Goal: Information Seeking & Learning: Learn about a topic

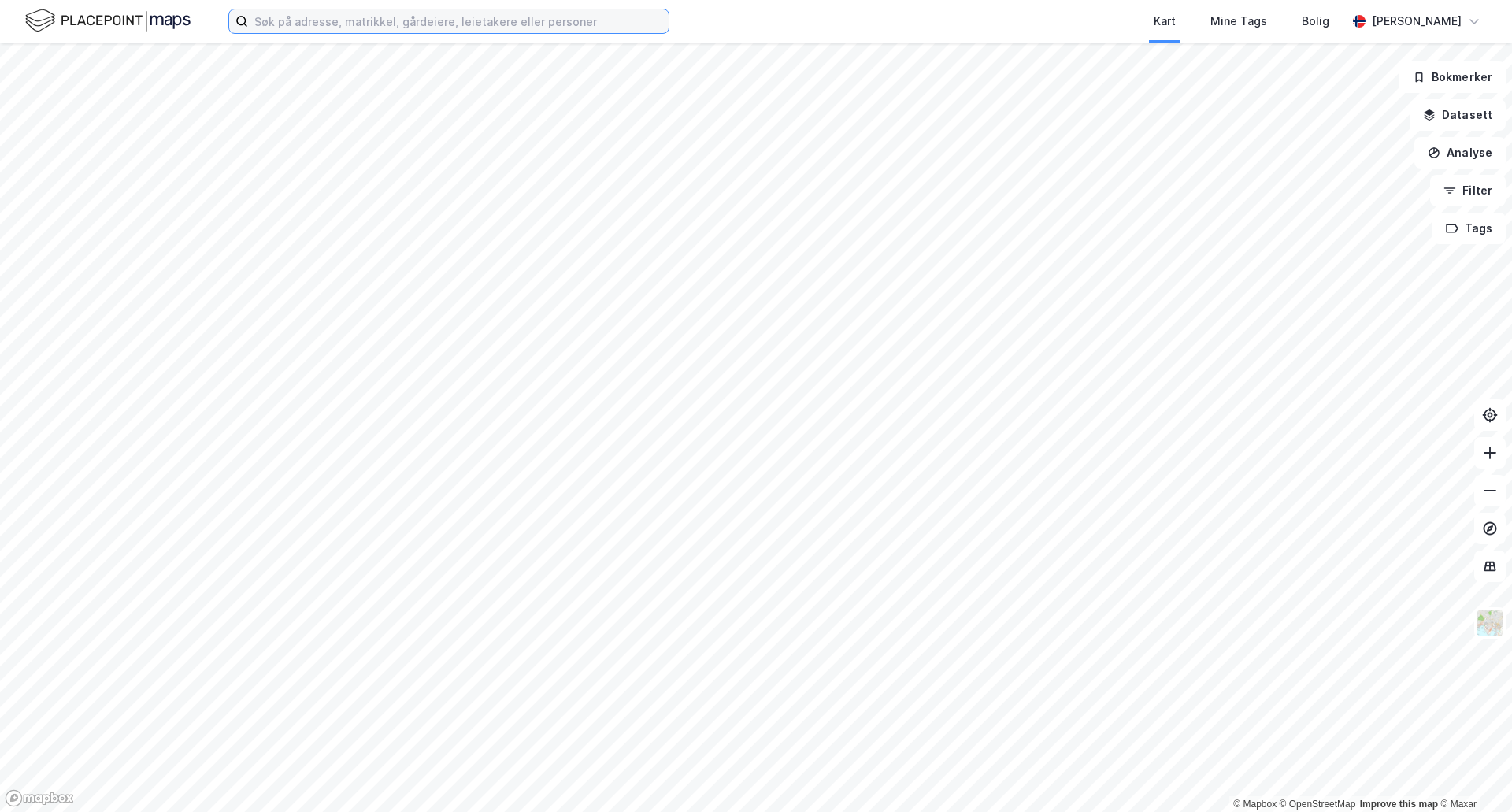
click at [447, 16] on input at bounding box center [458, 22] width 420 height 24
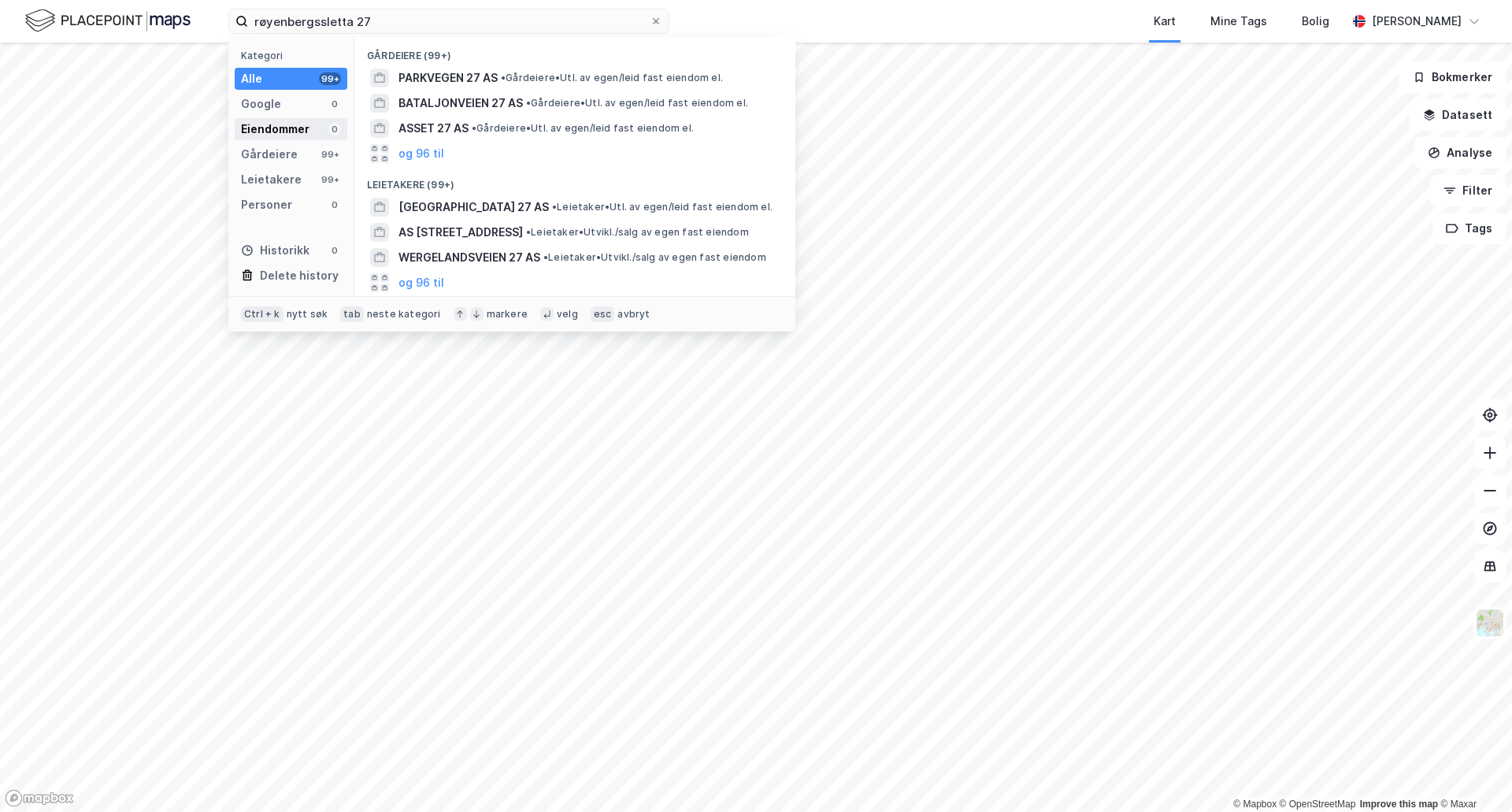
click at [271, 135] on div "Eiendommer" at bounding box center [274, 129] width 68 height 19
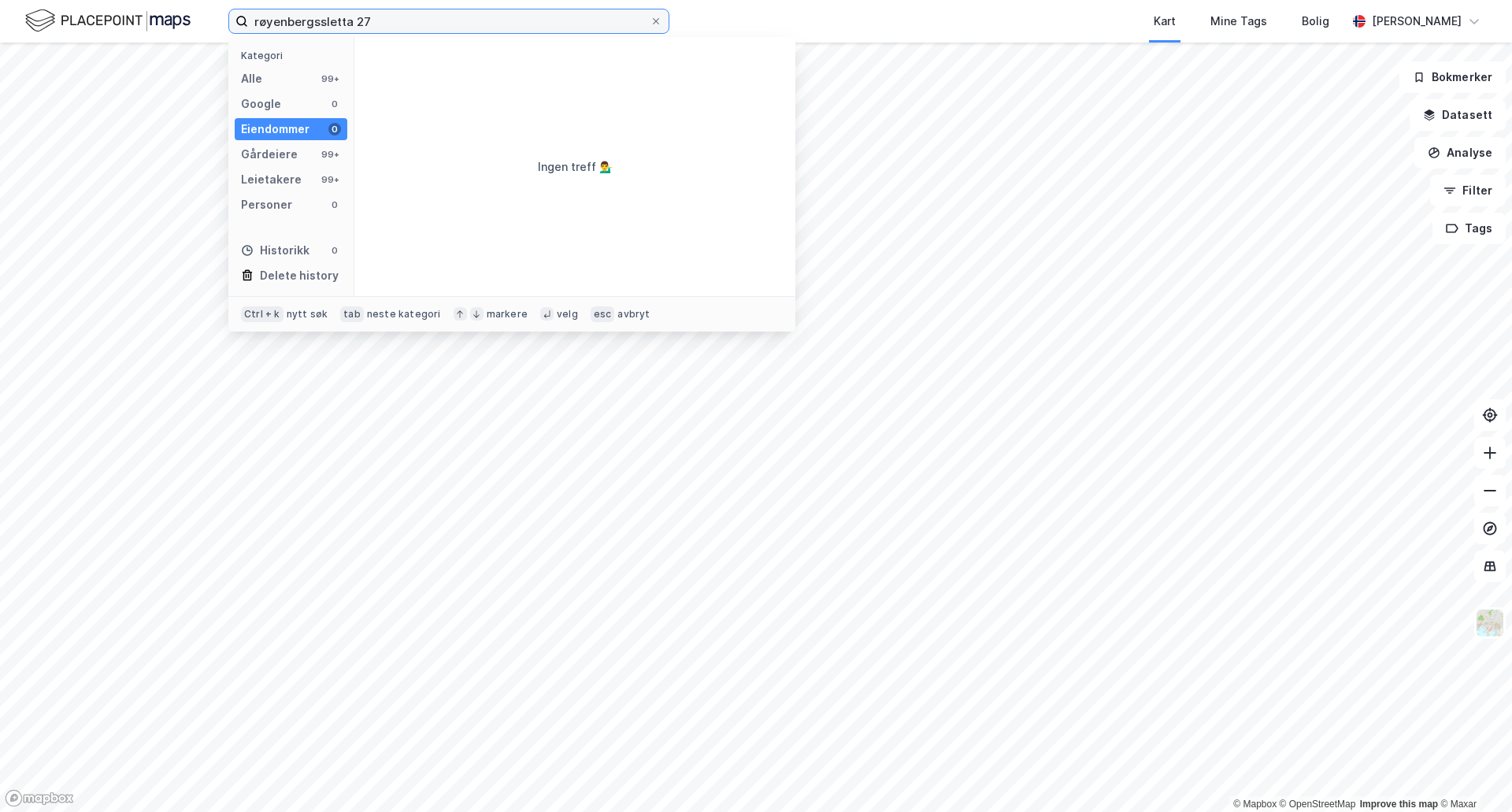
click at [316, 21] on input "røyenbergssletta 27" at bounding box center [448, 22] width 401 height 24
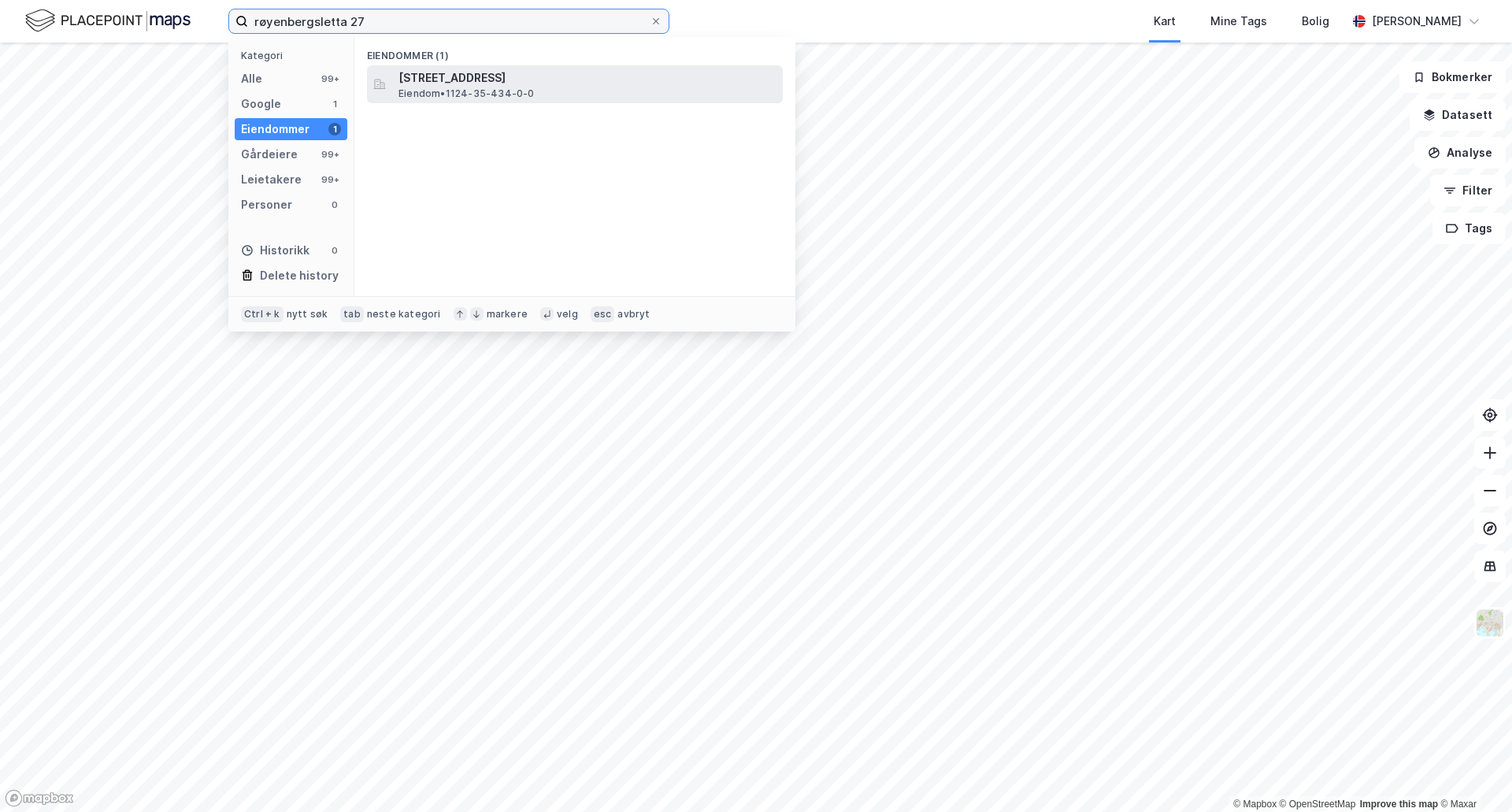
type input "røyenbergsletta 27"
click at [410, 77] on span "[STREET_ADDRESS]" at bounding box center [588, 77] width 378 height 19
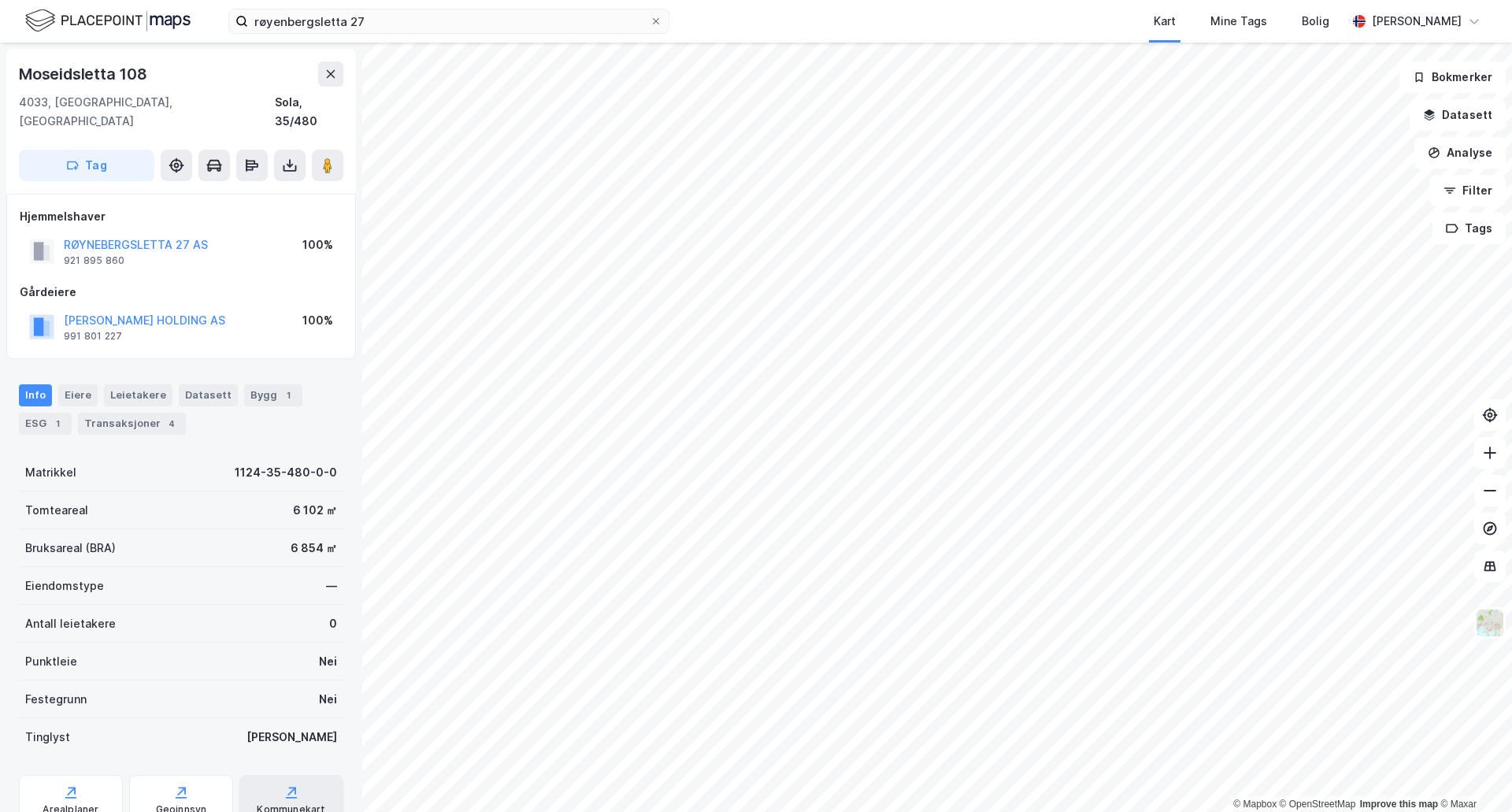
click at [270, 803] on div "Kommunekart" at bounding box center [290, 809] width 68 height 13
click at [51, 798] on div "Arealplaner" at bounding box center [70, 799] width 104 height 51
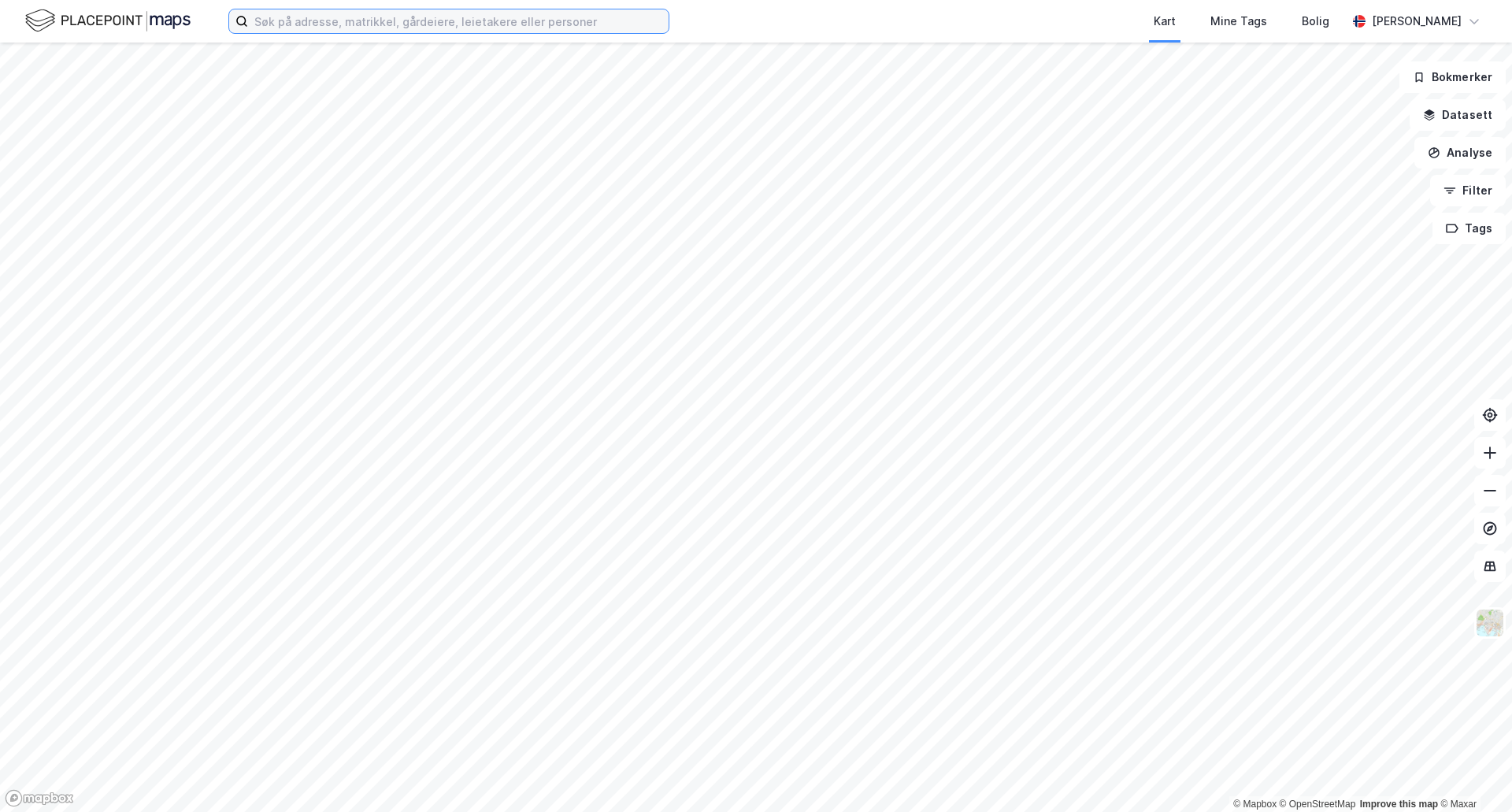
click at [567, 13] on input at bounding box center [458, 22] width 420 height 24
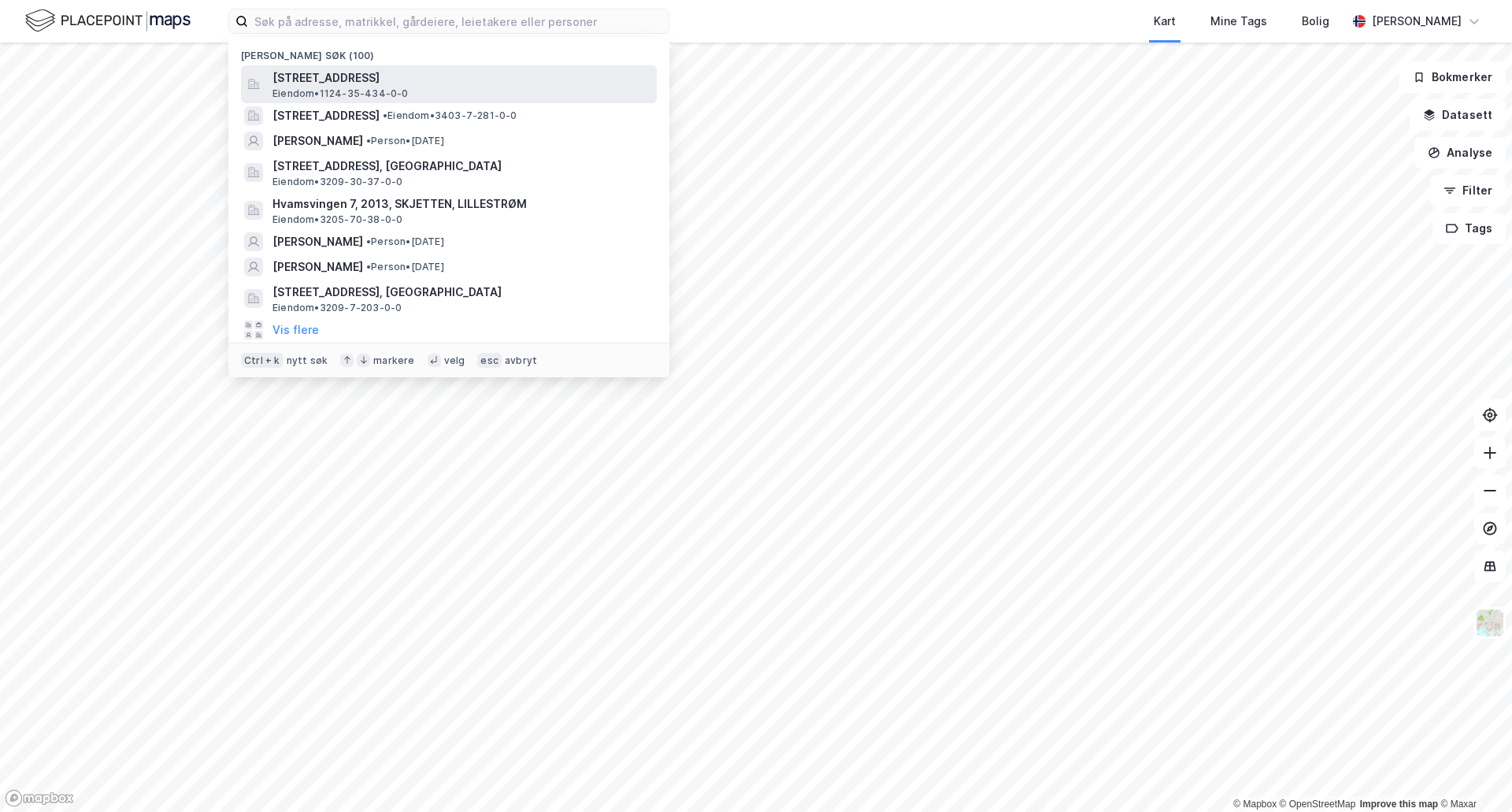
click at [471, 71] on span "[STREET_ADDRESS]" at bounding box center [462, 77] width 378 height 19
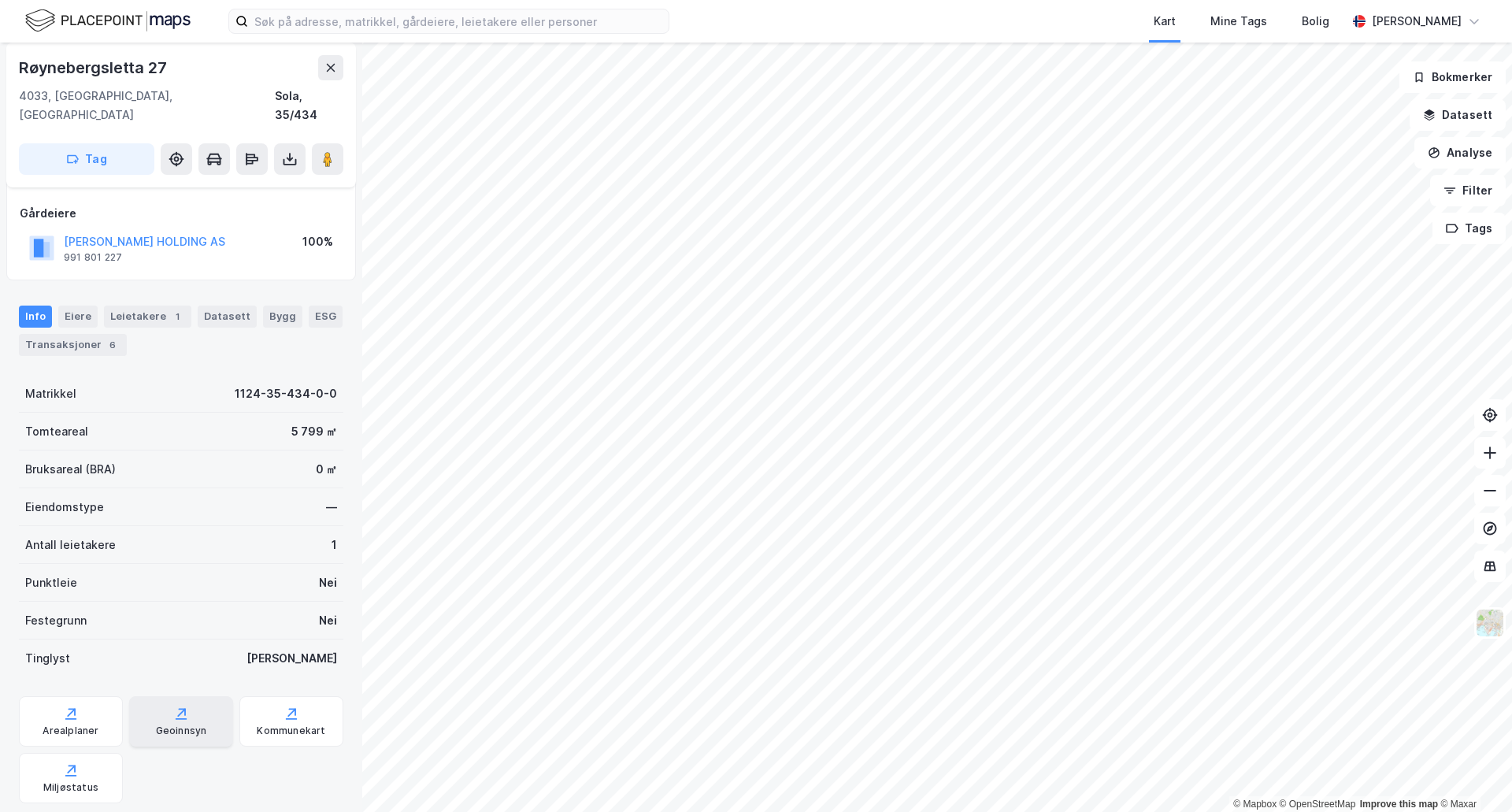
scroll to position [102, 0]
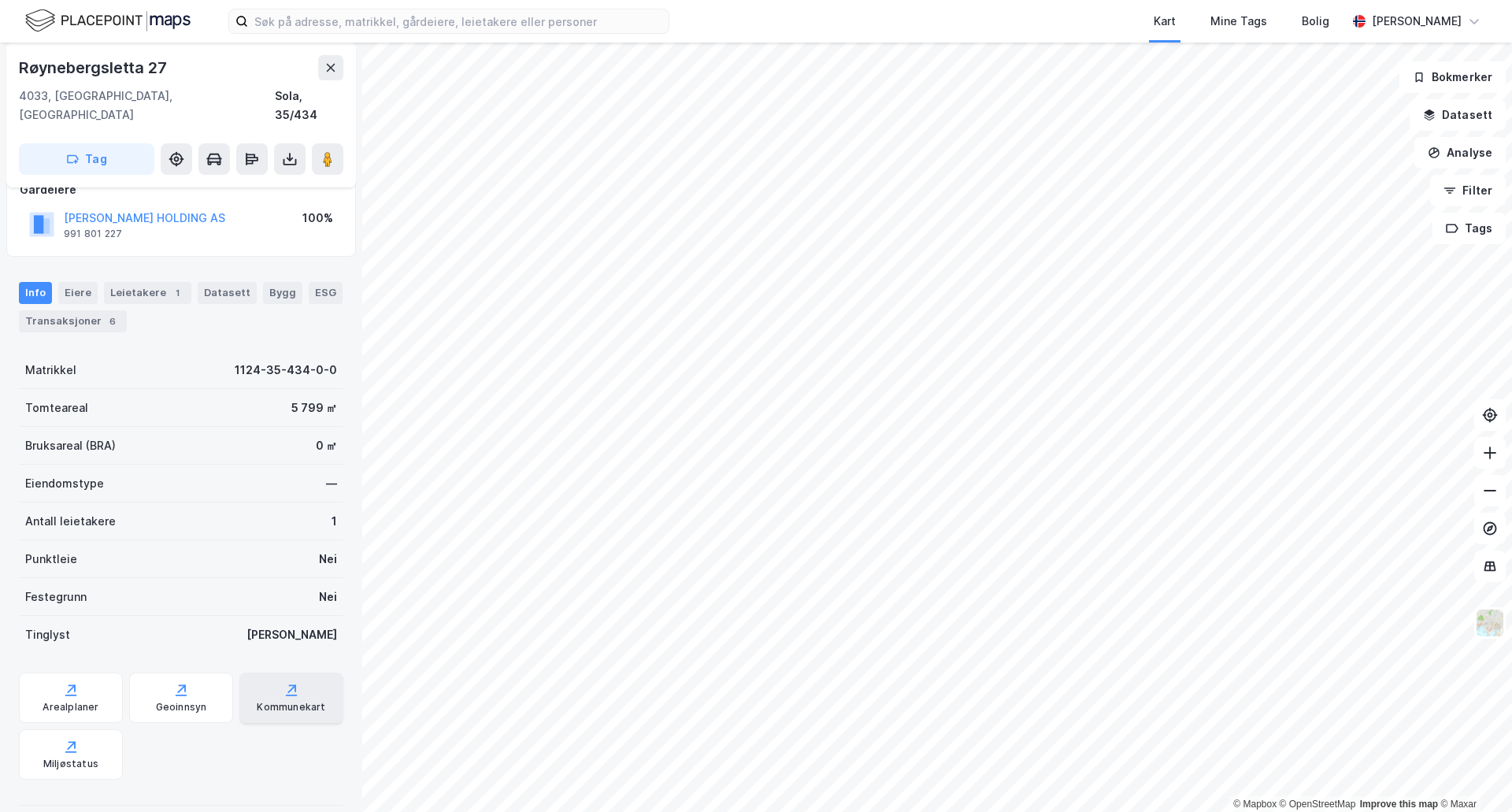
click at [263, 677] on div "Kommunekart" at bounding box center [291, 697] width 104 height 51
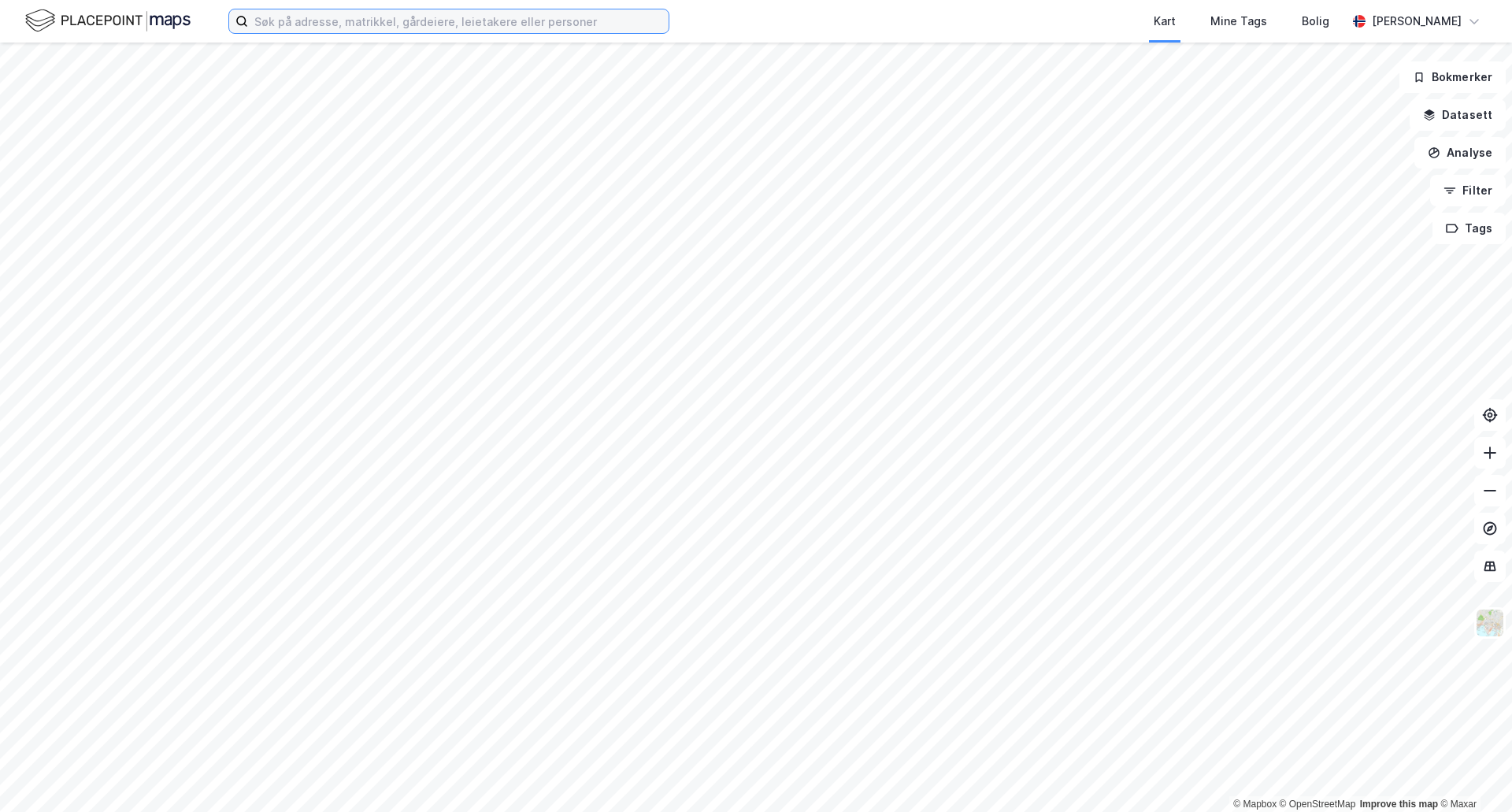
click at [281, 15] on input at bounding box center [458, 22] width 420 height 24
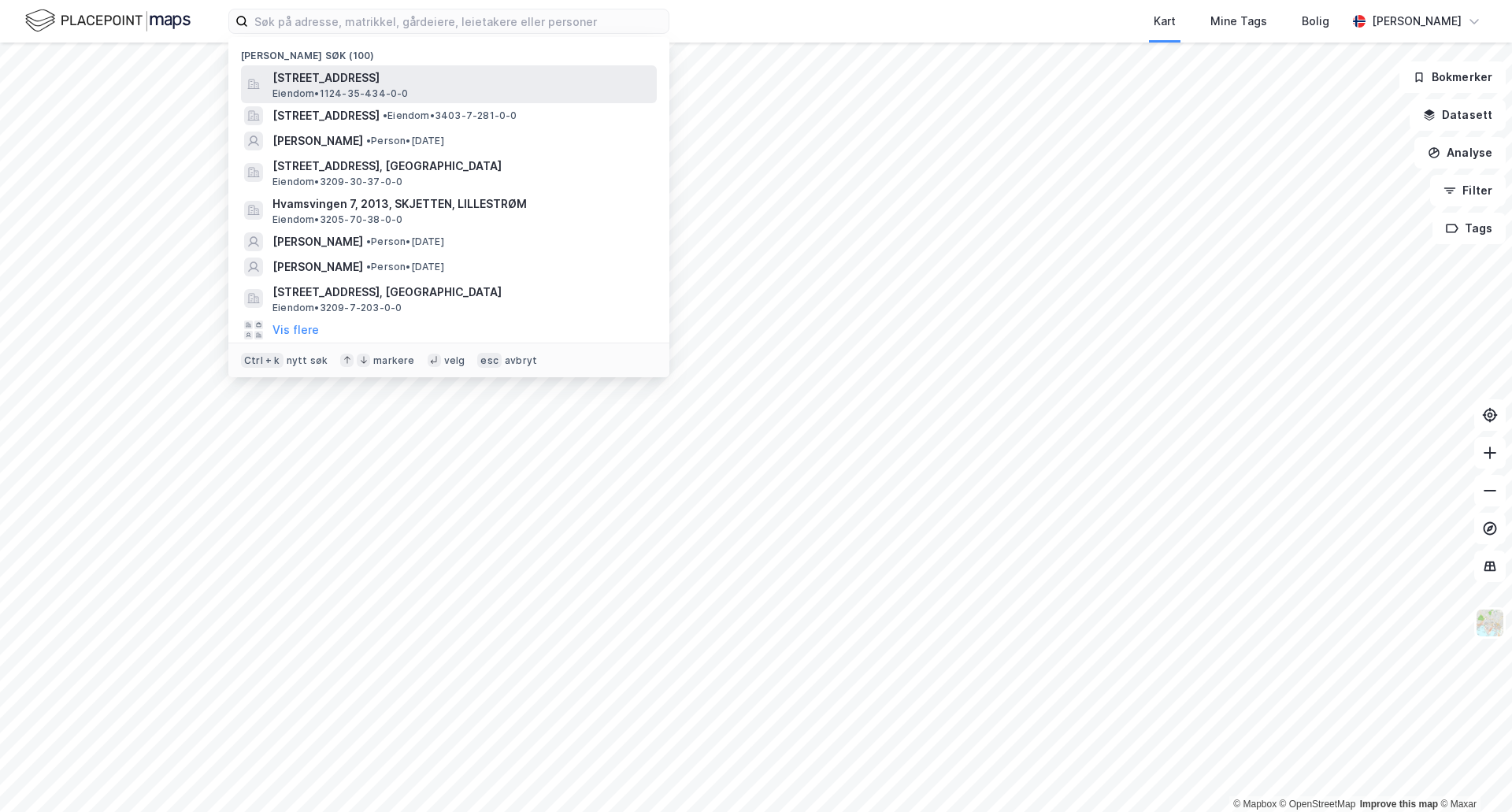
click at [322, 78] on span "[STREET_ADDRESS]" at bounding box center [462, 77] width 378 height 19
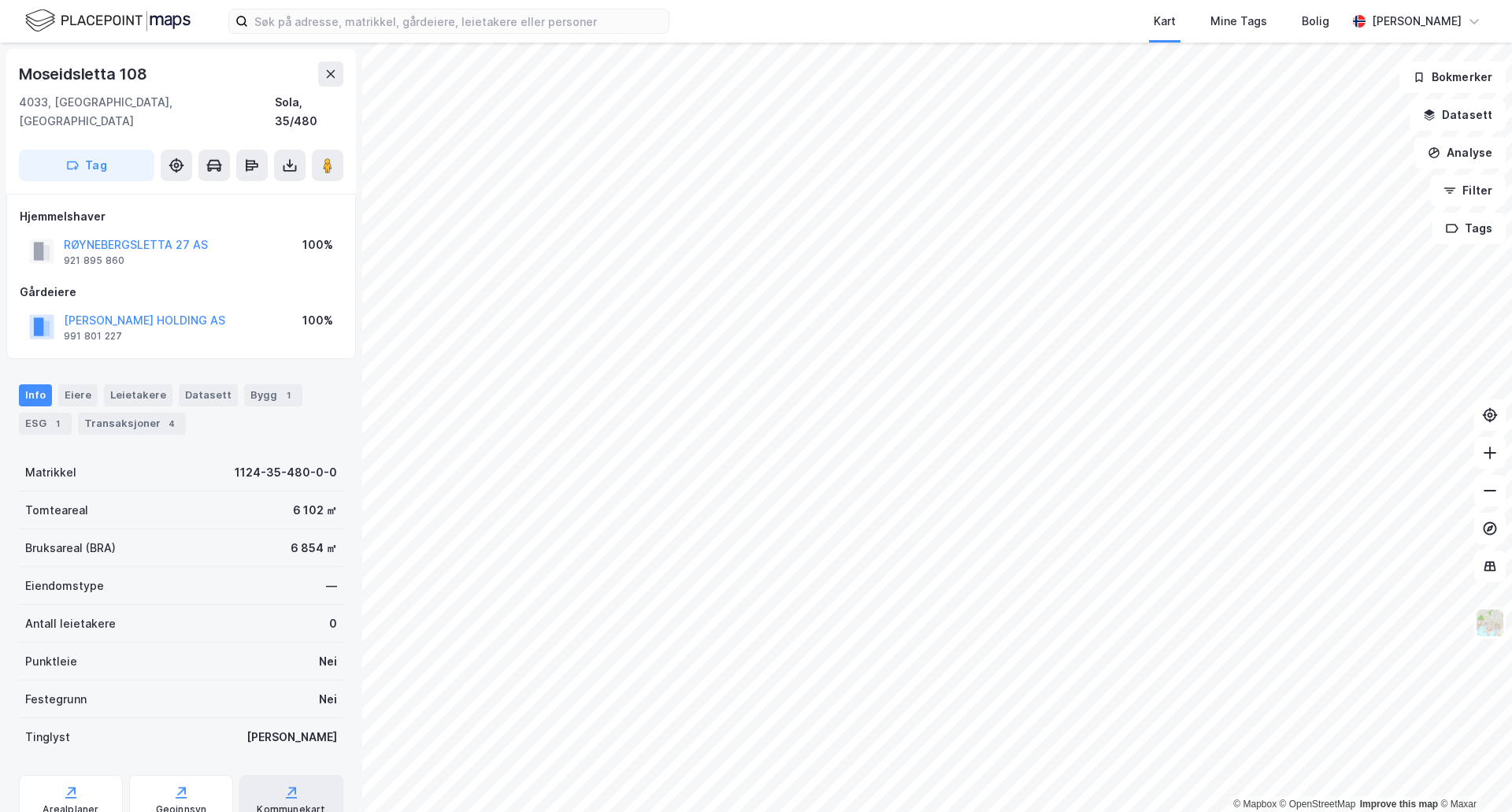
click at [317, 774] on div "Kommunekart" at bounding box center [291, 799] width 104 height 51
